Goal: Check status: Check status

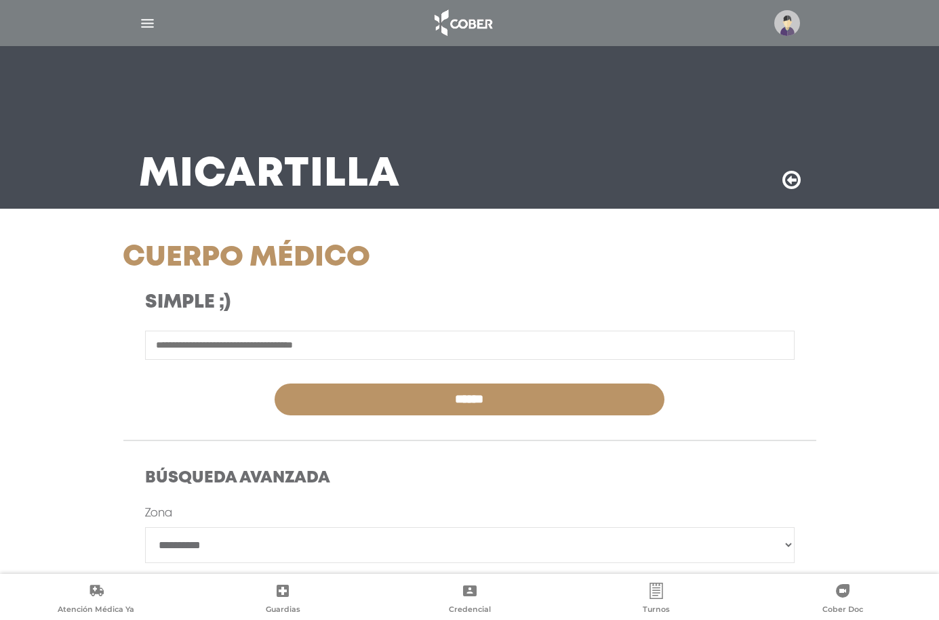
click at [465, 20] on img at bounding box center [462, 23] width 71 height 33
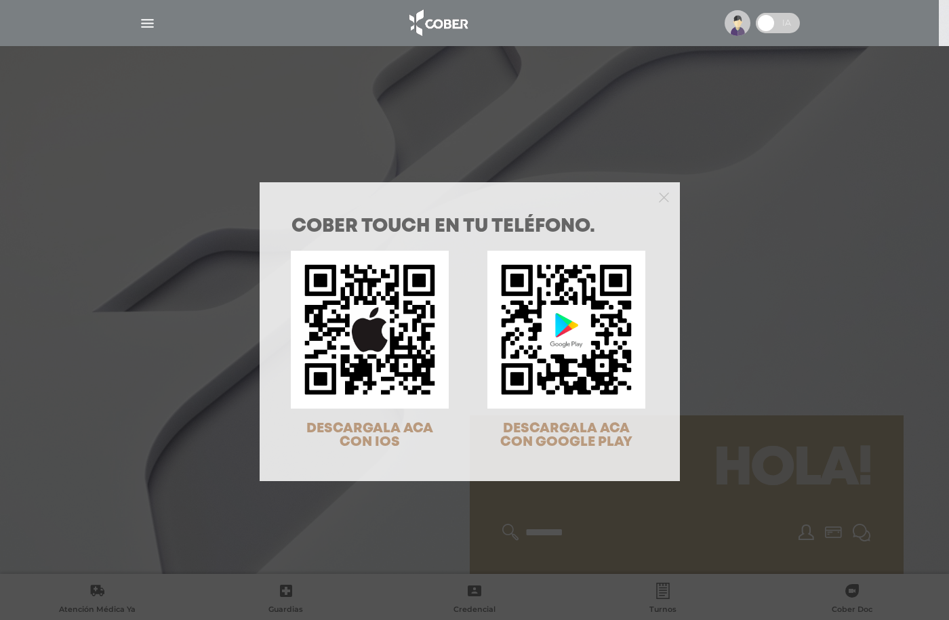
click at [143, 24] on div "COBER TOUCH en tu teléfono. DESCARGALA ACA CON IOS DESCARGALA ACA CON GOOGLE PL…" at bounding box center [474, 310] width 949 height 620
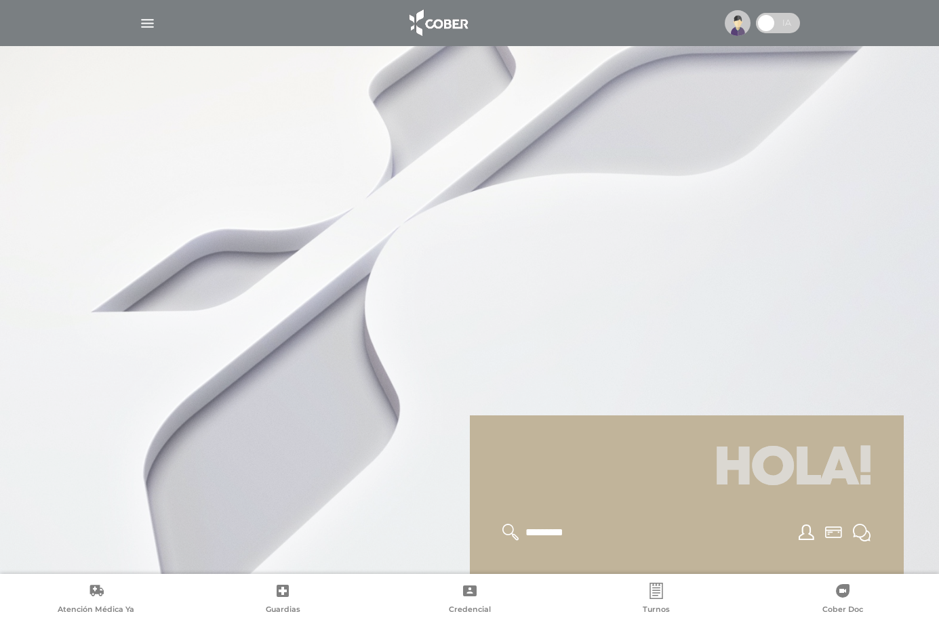
click at [146, 24] on img "button" at bounding box center [147, 23] width 17 height 17
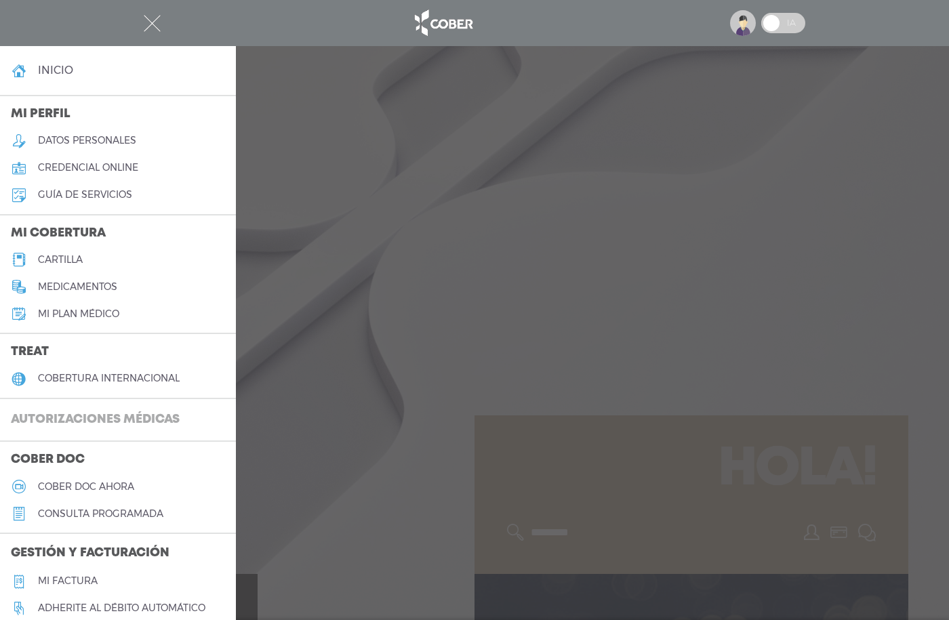
click at [74, 417] on h3 "Autorizaciones médicas" at bounding box center [95, 420] width 190 height 26
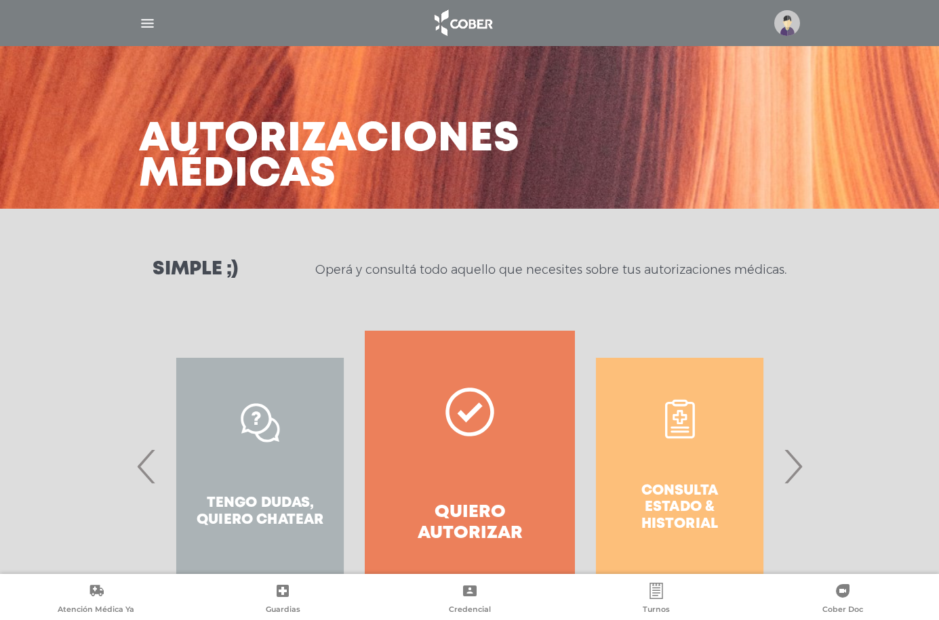
click at [707, 470] on div "Consulta estado & historial" at bounding box center [679, 466] width 209 height 271
click at [799, 471] on span "›" at bounding box center [792, 466] width 26 height 73
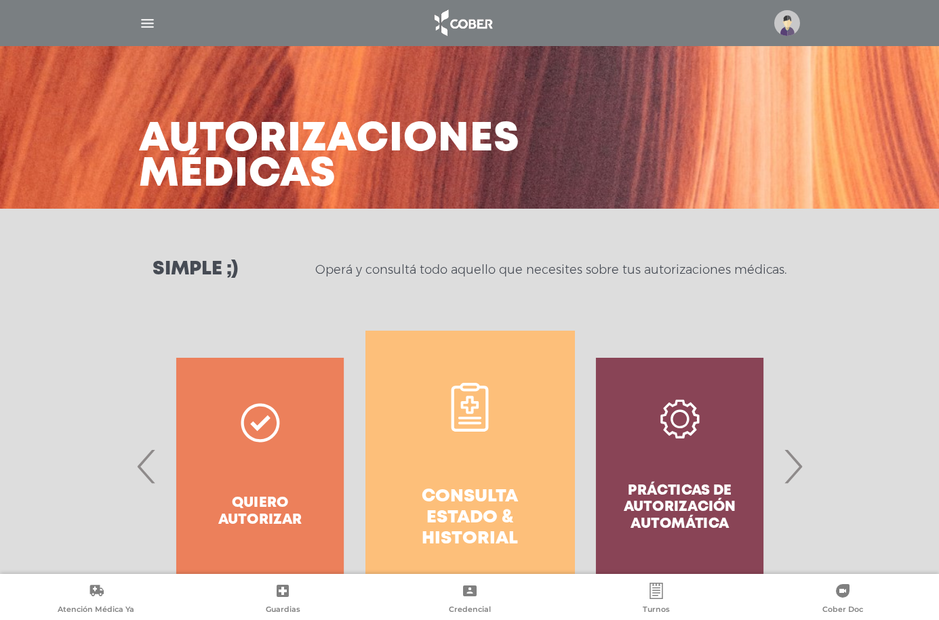
click at [490, 472] on link "Consulta estado & historial" at bounding box center [469, 466] width 209 height 271
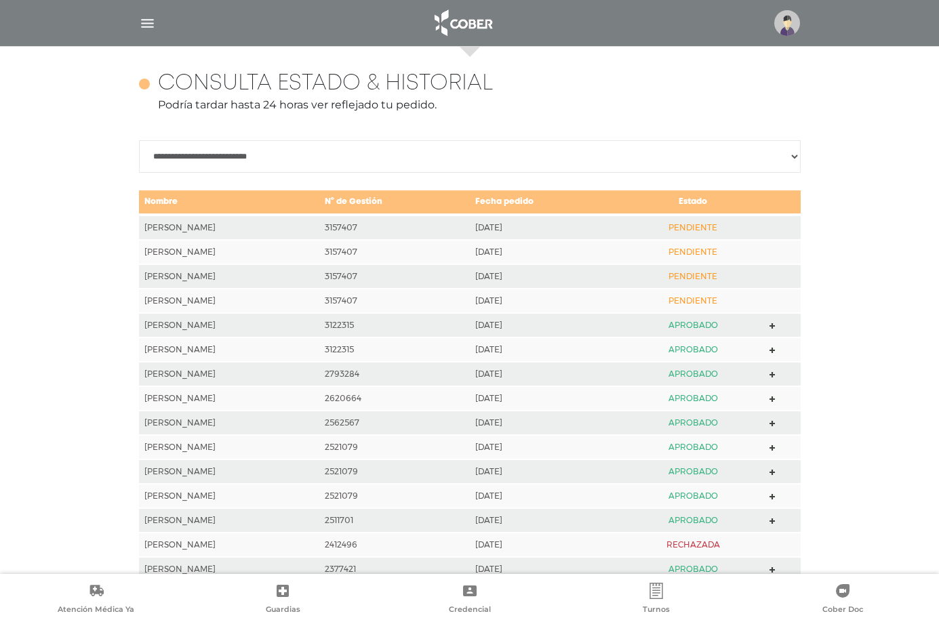
scroll to position [602, 0]
